Goal: Navigation & Orientation: Go to known website

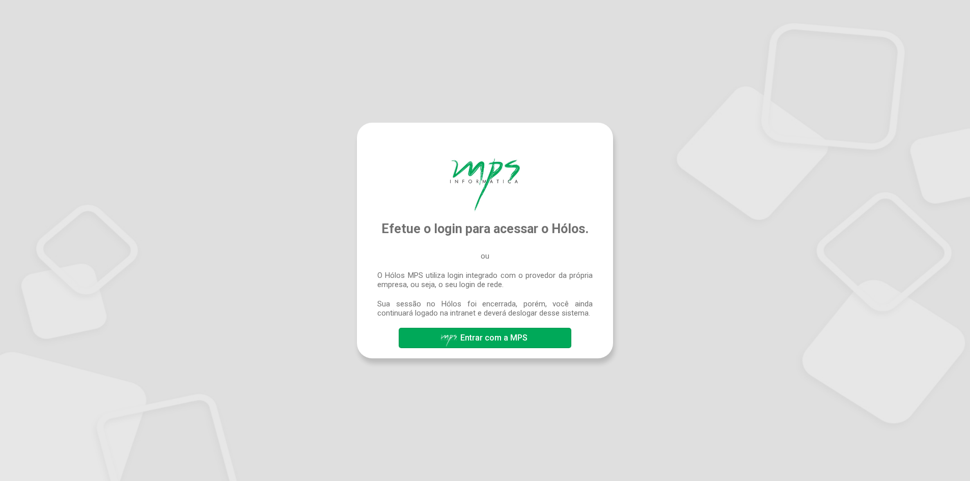
click at [492, 337] on span "Entrar com a MPS" at bounding box center [493, 338] width 67 height 10
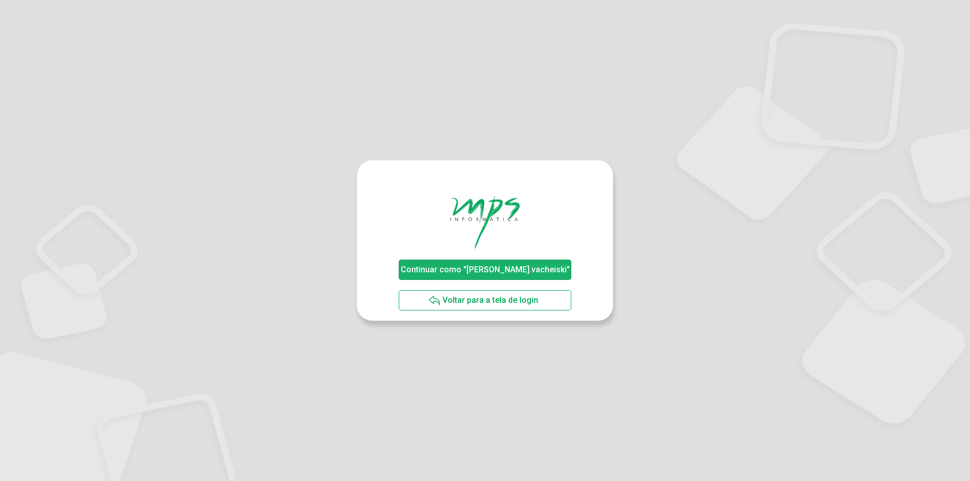
click at [541, 264] on span "Continuar como "david.vacheiski"" at bounding box center [485, 270] width 174 height 18
